Goal: Transaction & Acquisition: Register for event/course

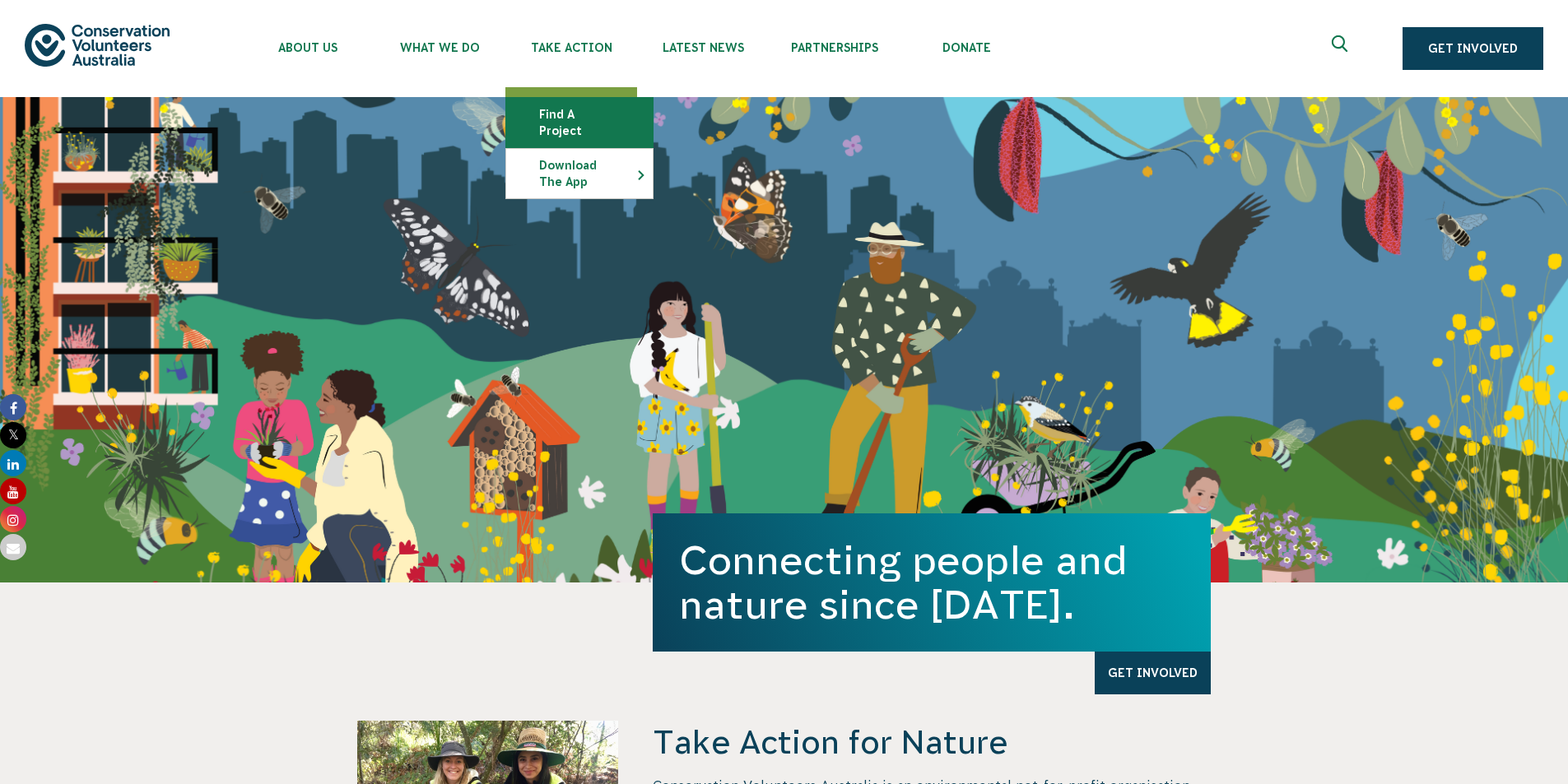
click at [584, 119] on link "Find a project" at bounding box center [579, 123] width 147 height 50
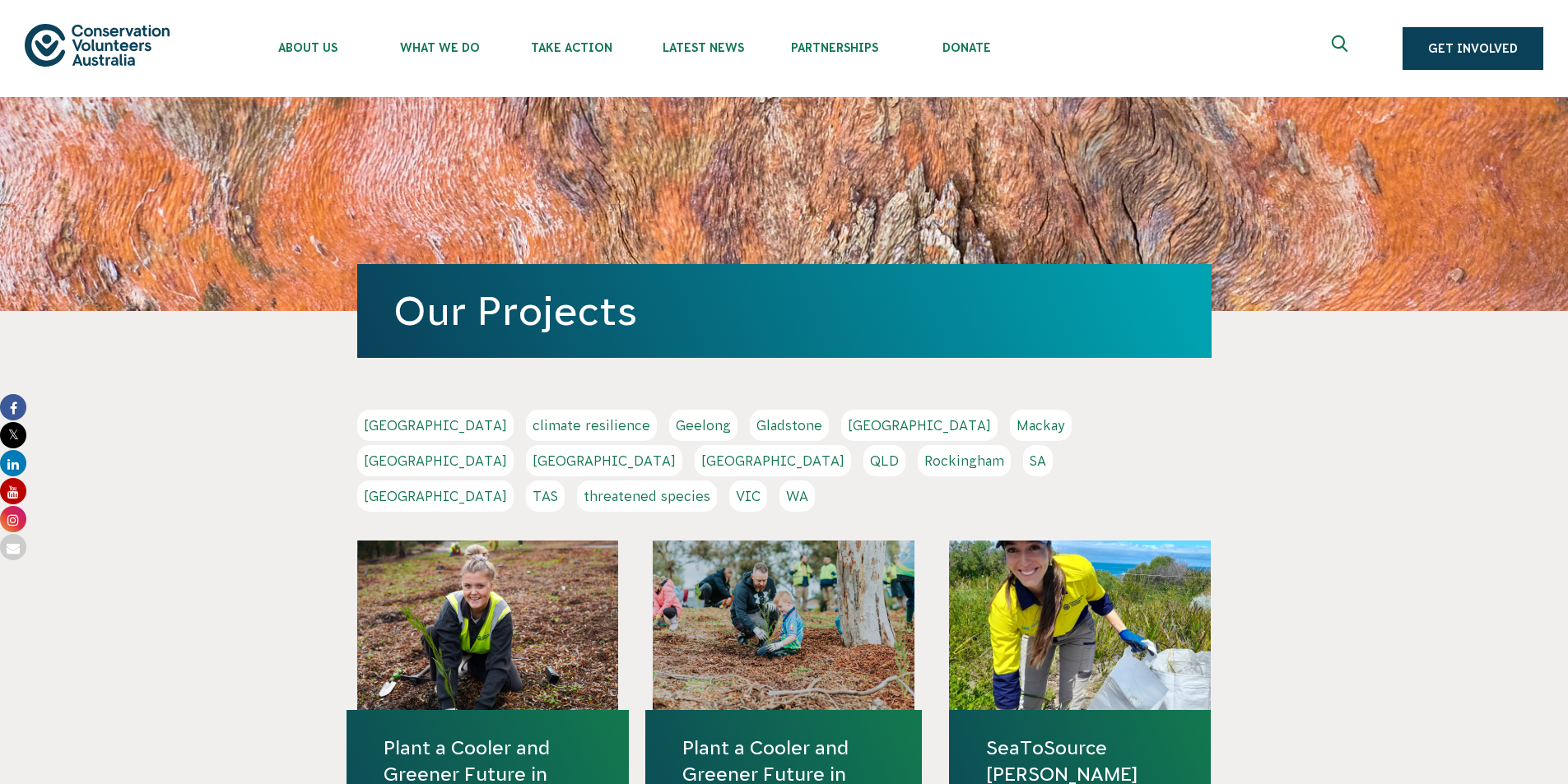
click at [767, 480] on link "VIC" at bounding box center [748, 496] width 38 height 31
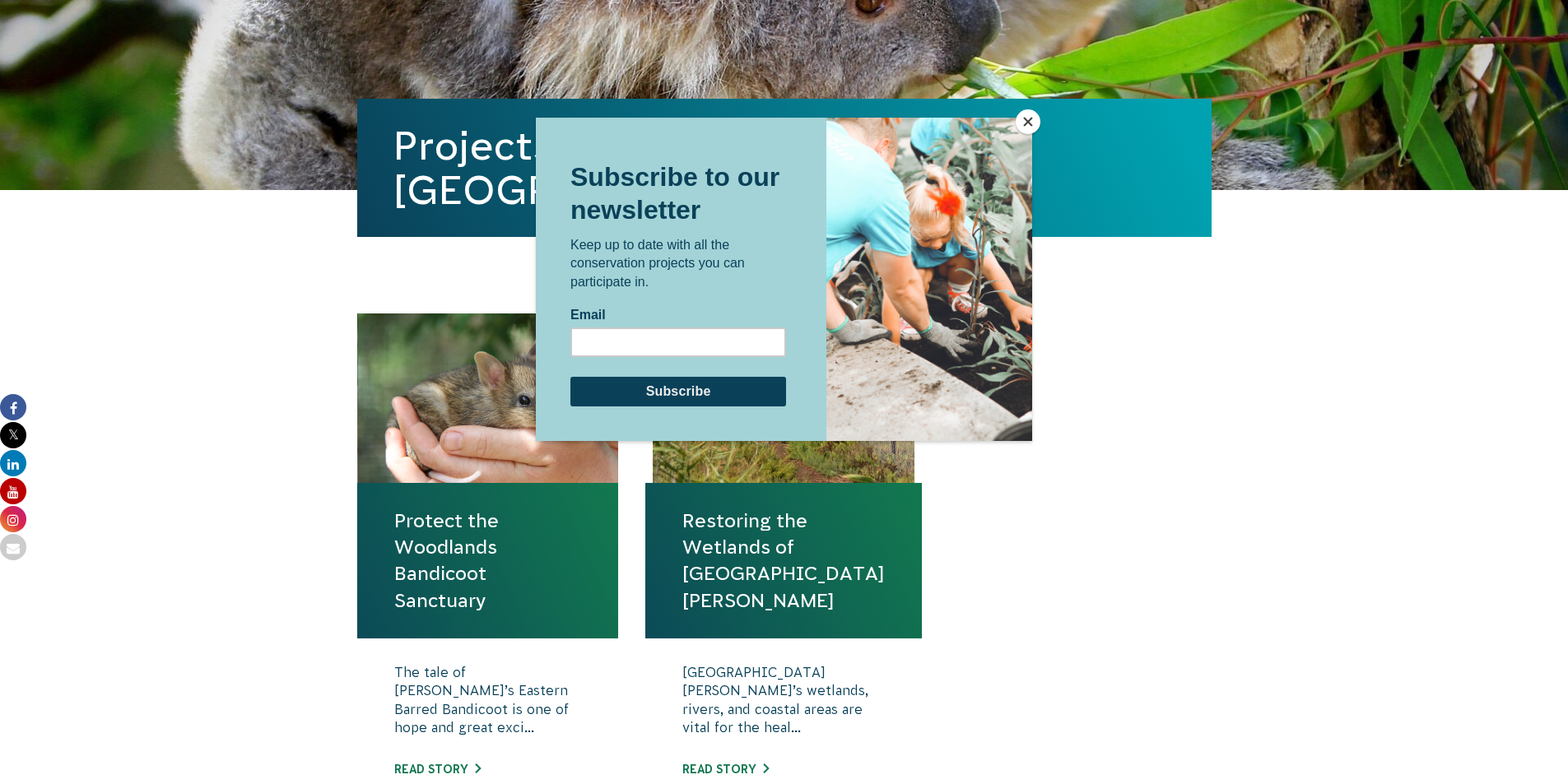
scroll to position [329, 0]
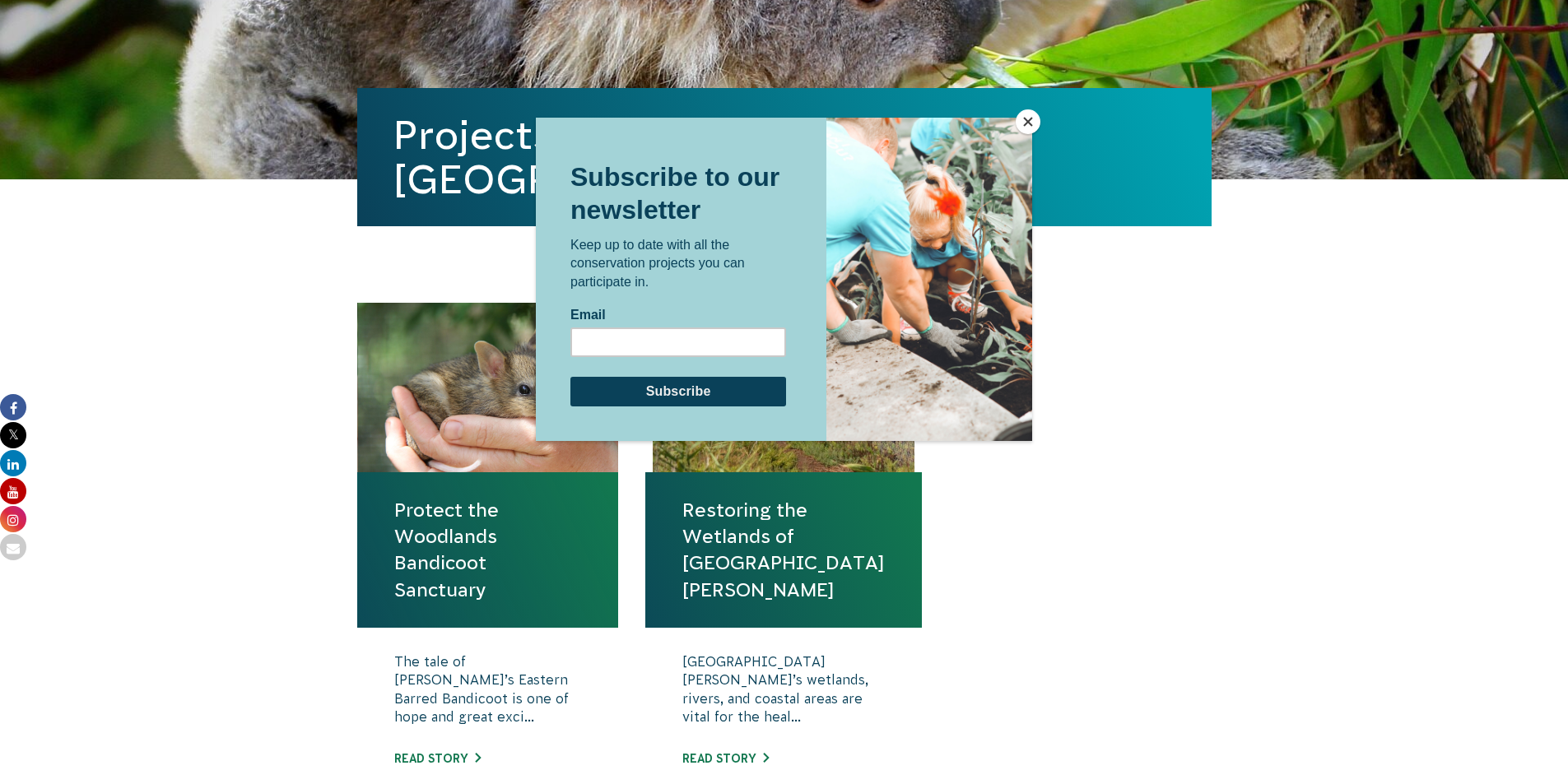
click at [1029, 122] on button "Close" at bounding box center [1028, 122] width 25 height 25
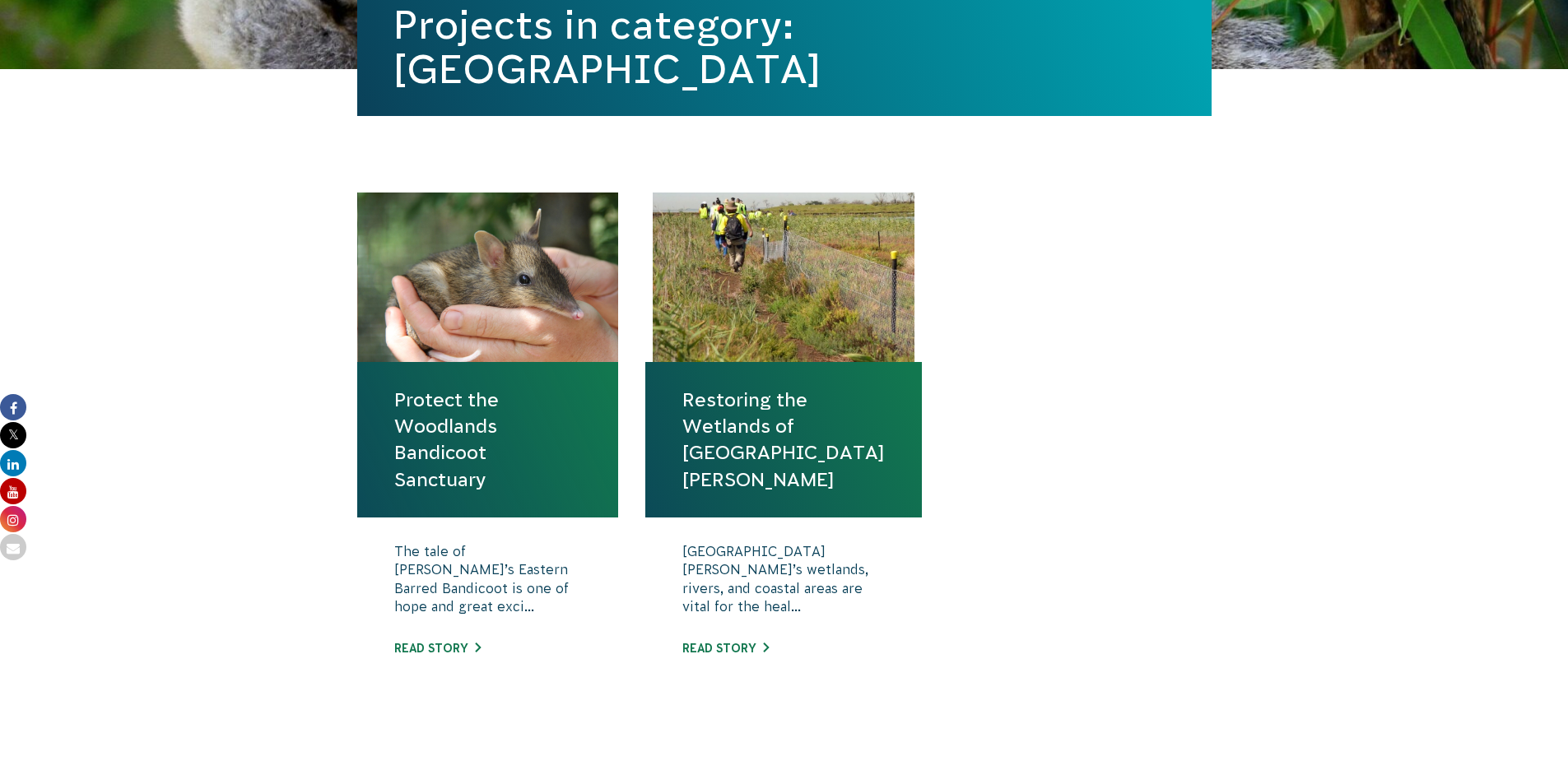
scroll to position [576, 0]
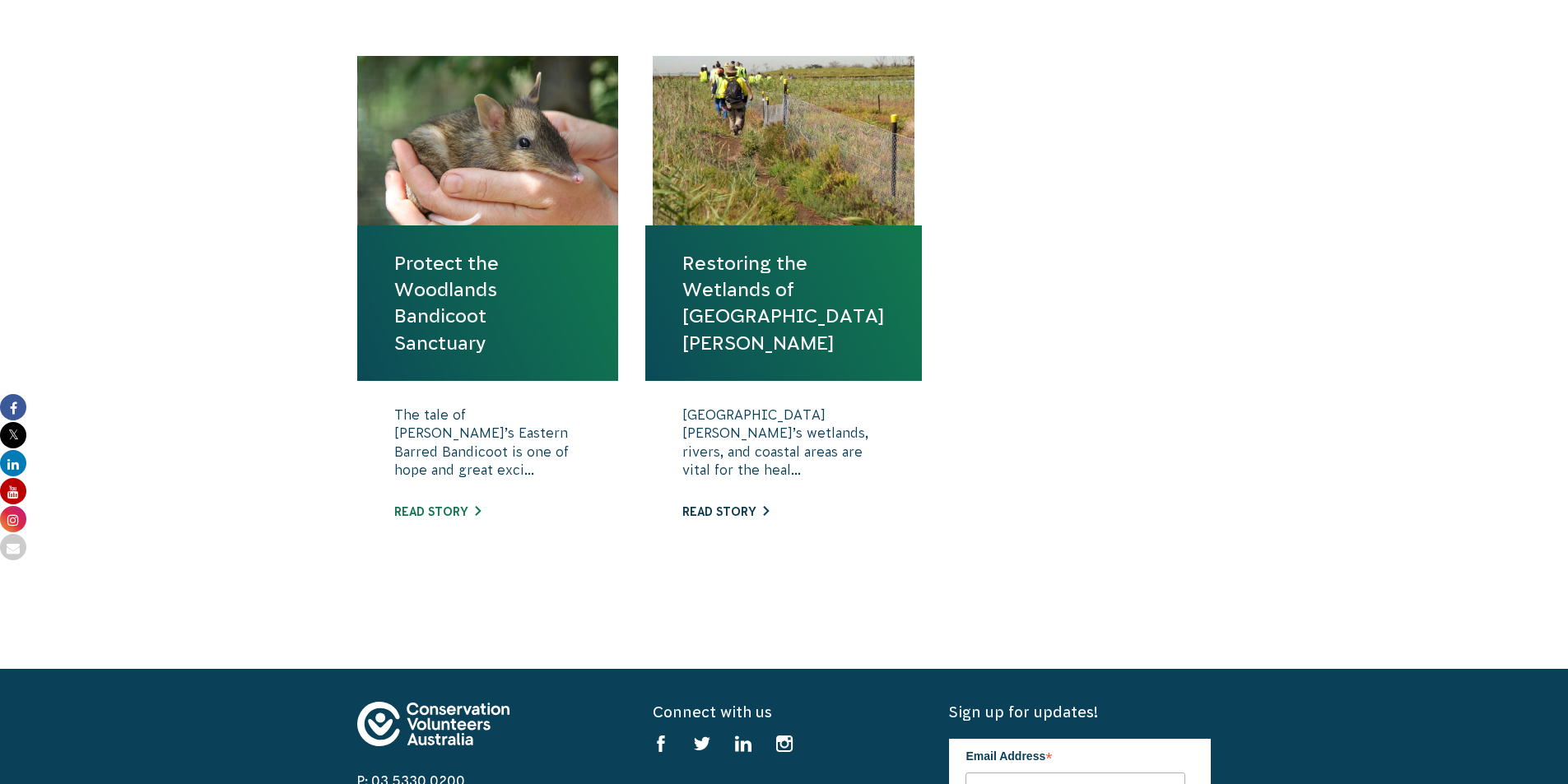
click at [758, 508] on link "Read story" at bounding box center [725, 511] width 87 height 13
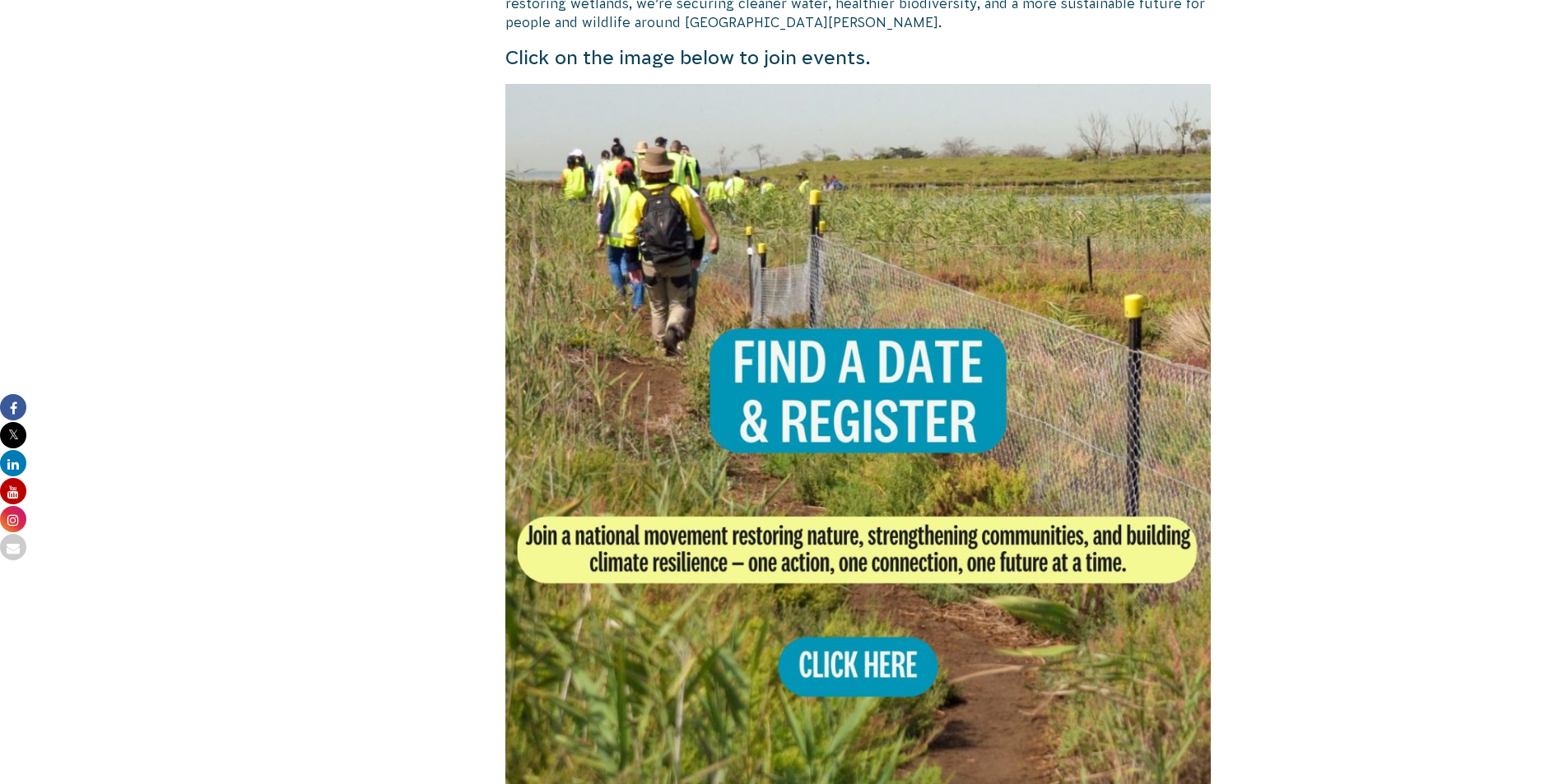
scroll to position [987, 0]
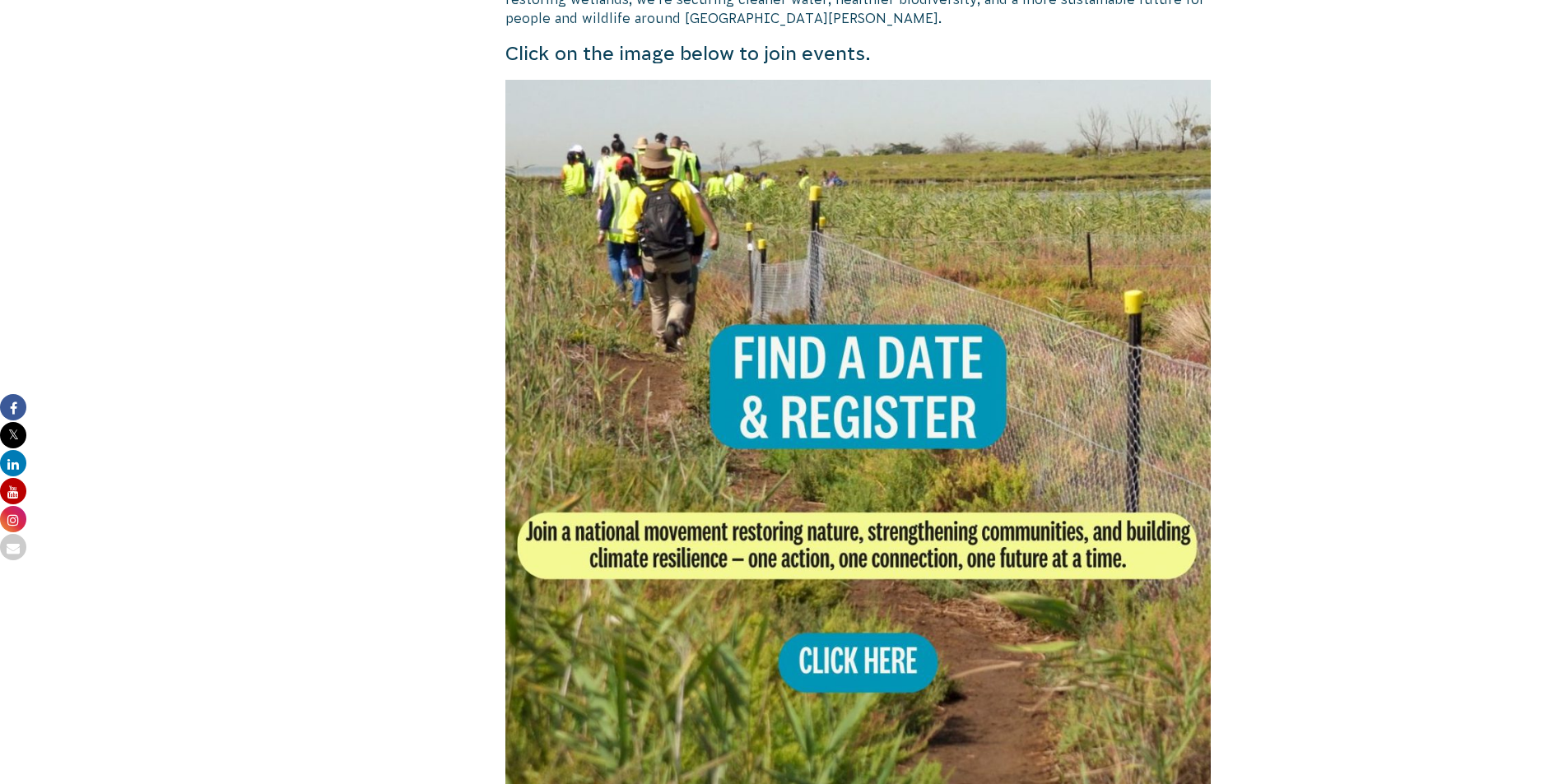
click at [817, 348] on img at bounding box center [858, 432] width 706 height 706
